Goal: Task Accomplishment & Management: Manage account settings

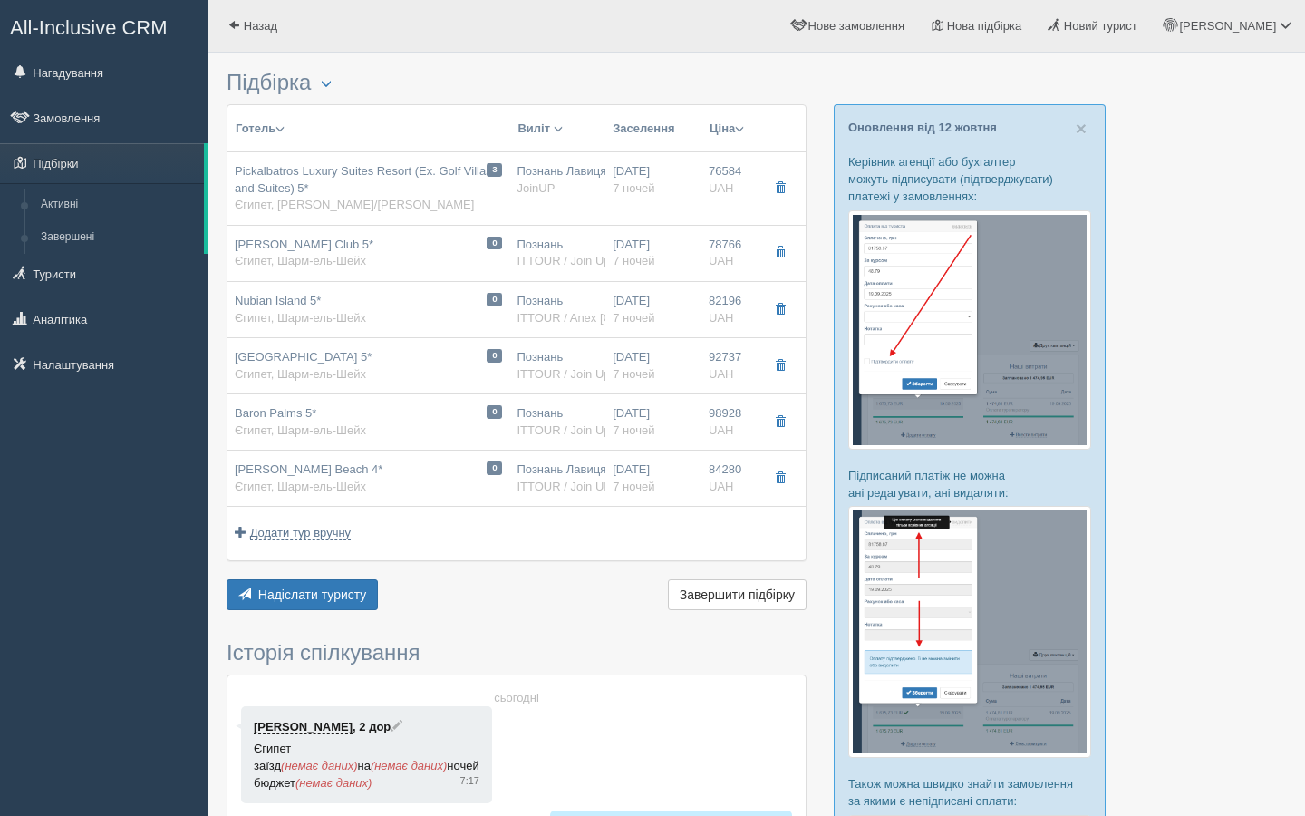
scroll to position [14, 0]
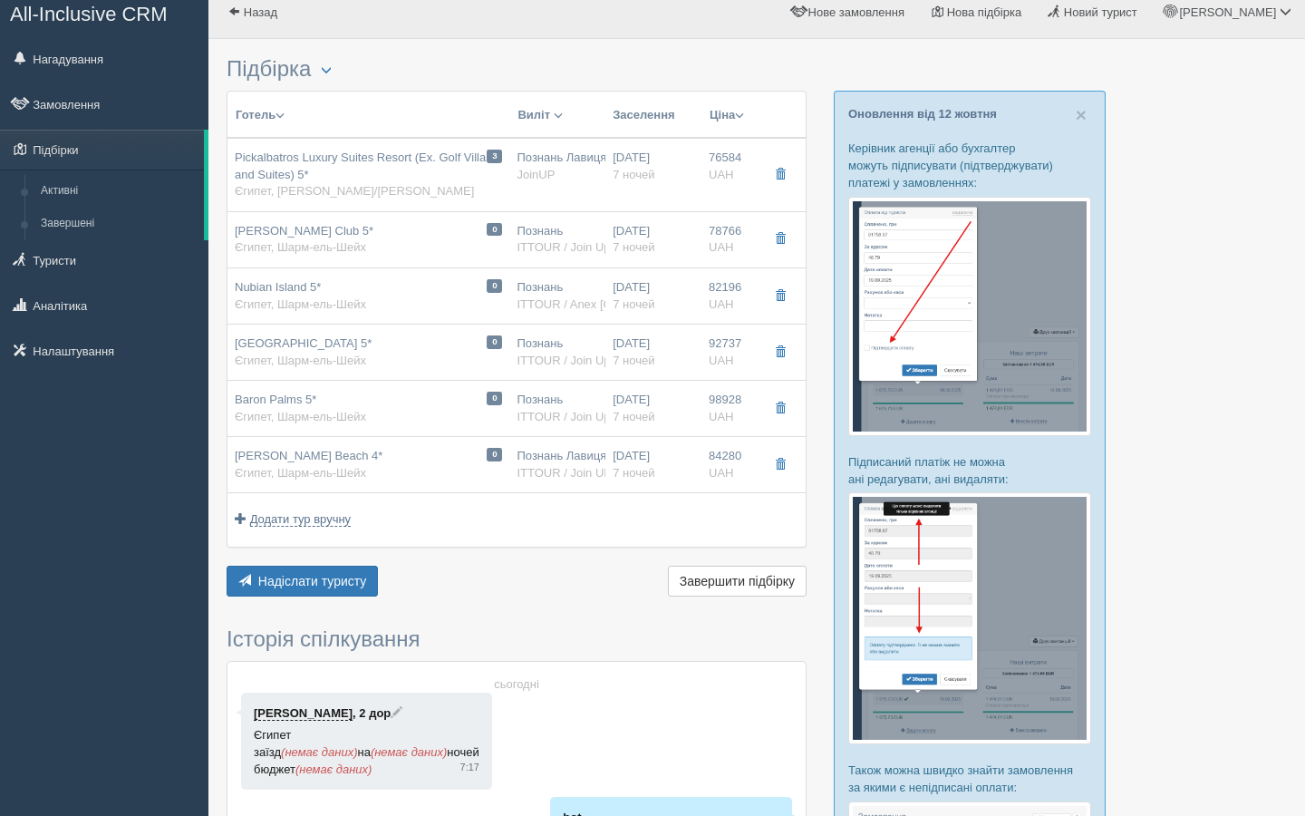
click at [741, 349] on span "92737" at bounding box center [725, 343] width 33 height 14
type input "[GEOGRAPHIC_DATA] 5*"
type input "[URL][DOMAIN_NAME]"
type textarea "Loremi dol sitame consectet, adipiscin e sed'do e tempor i utlab etdolor magn, …"
type input "Єгипет"
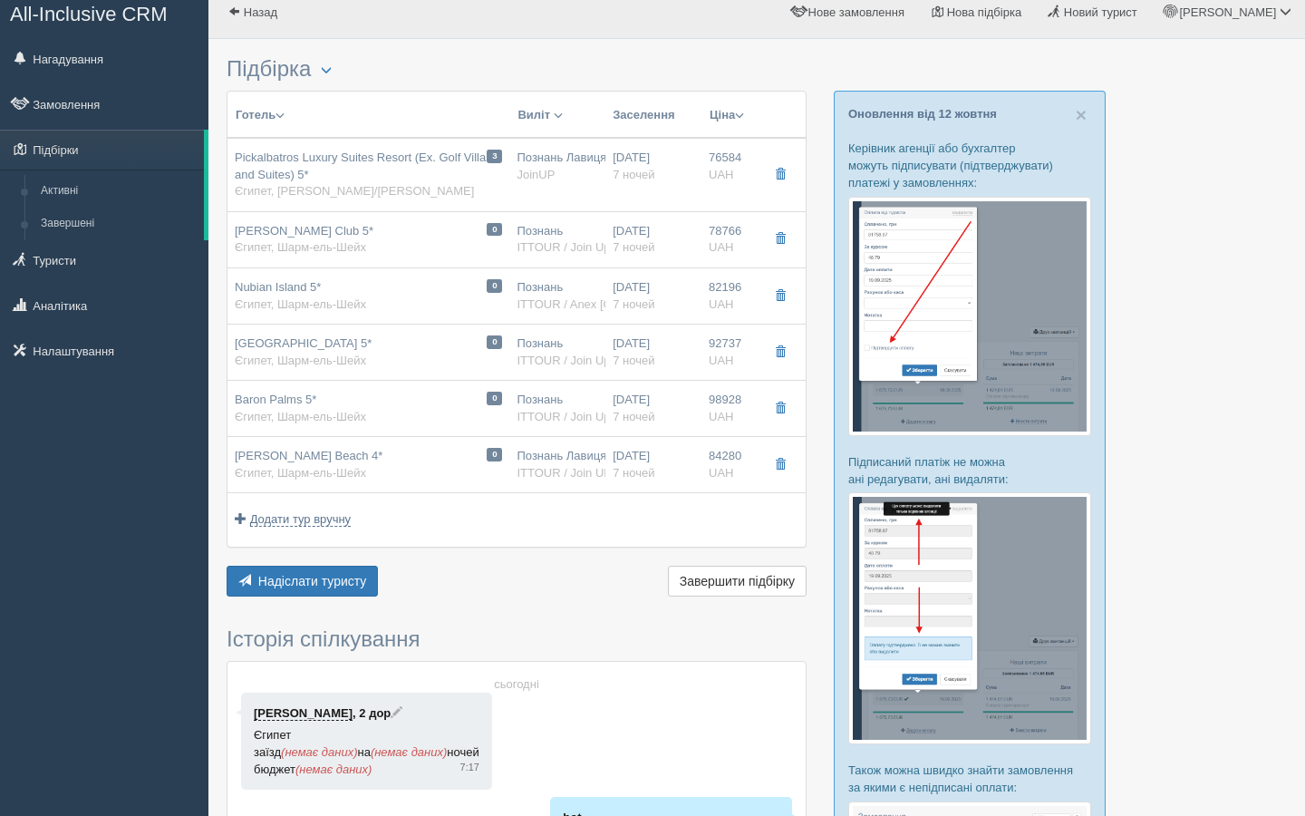
type input "Шарм [PERSON_NAME]"
type input "92737.00"
type input "Познань"
type input "7"
type input "Standard Select Garden View Double Room"
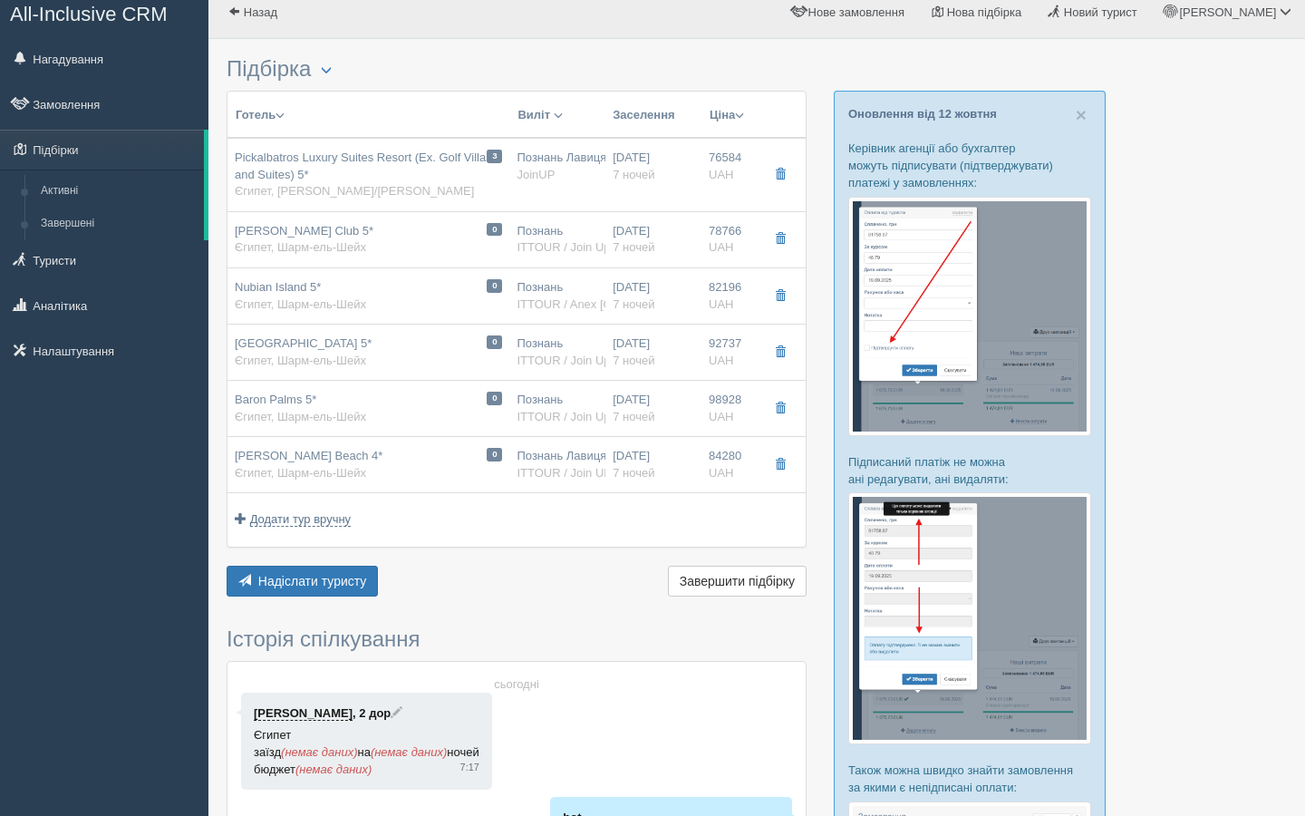
type input "AI"
type input "ITTOUR / Join Up! EU"
type input "[URL][DOMAIN_NAME]"
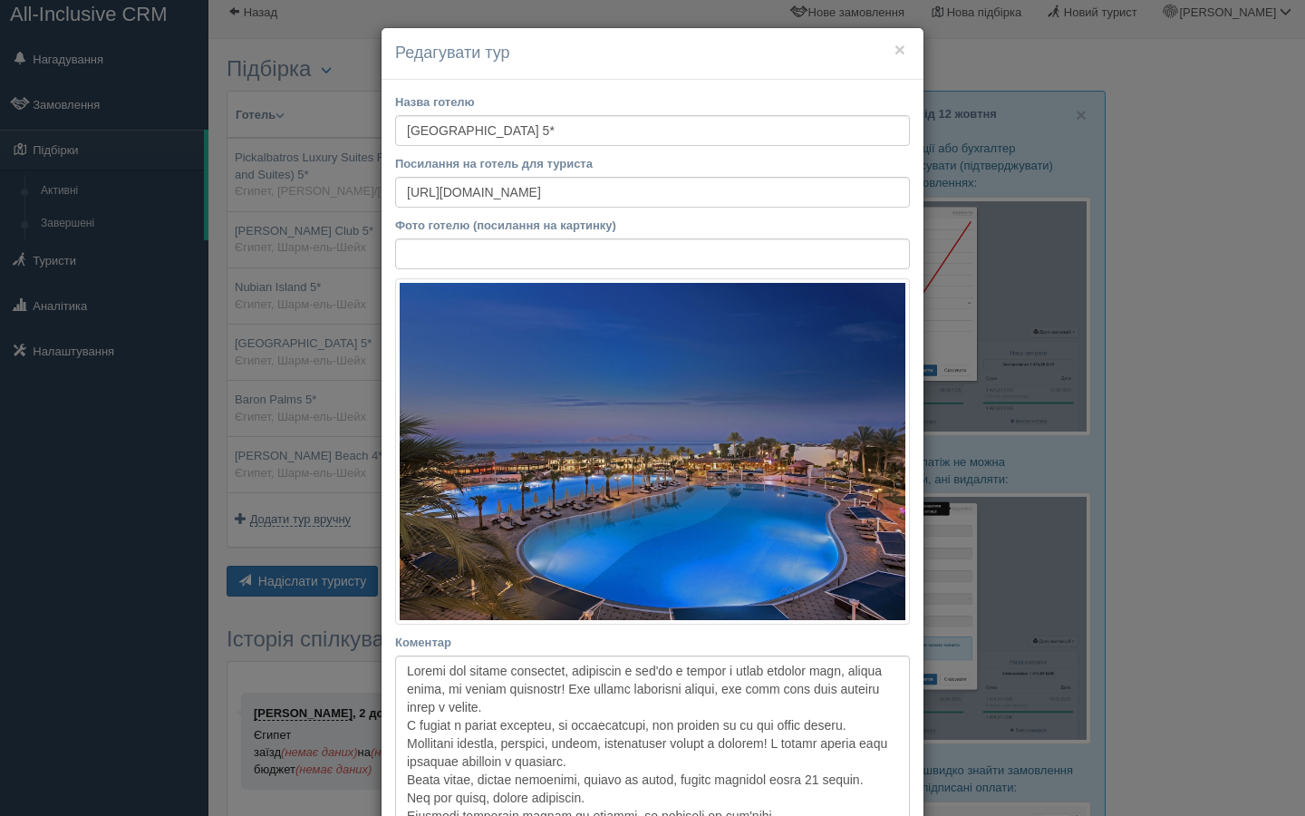
click at [1256, 300] on div "× Редагувати тур Назва готелю [GEOGRAPHIC_DATA]* Посилання на готель для турист…" at bounding box center [652, 408] width 1305 height 816
